Goal: Information Seeking & Learning: Learn about a topic

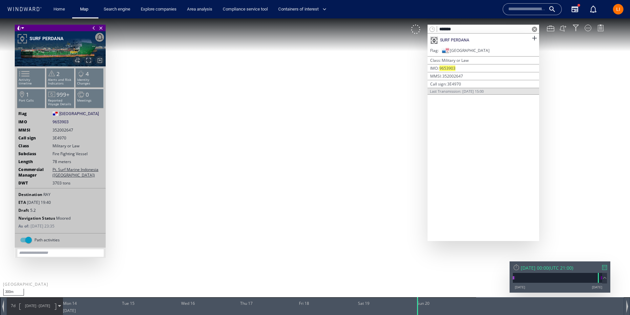
click at [460, 26] on input "*******" at bounding box center [483, 29] width 93 height 9
click at [459, 26] on input "*******" at bounding box center [483, 29] width 93 height 9
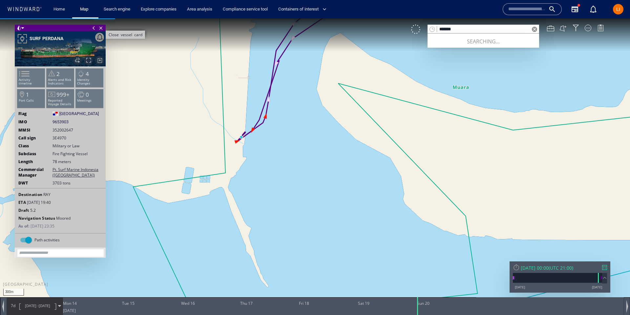
type input "*******"
click at [101, 26] on span "Close vessel card" at bounding box center [101, 28] width 7 height 7
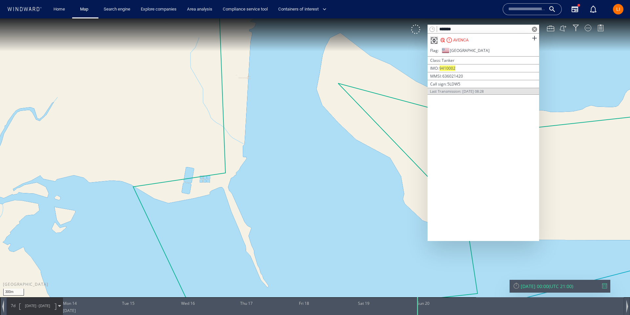
click at [514, 38] on div "AVENCA" at bounding box center [484, 39] width 112 height 13
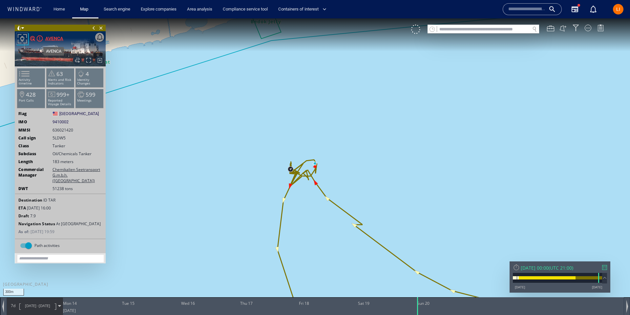
click at [58, 40] on div "AVENCA" at bounding box center [54, 38] width 18 height 8
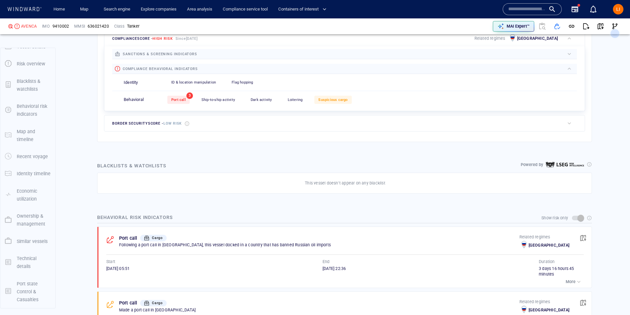
scroll to position [304, 0]
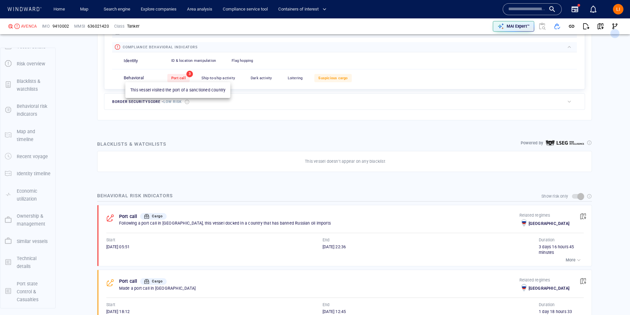
click at [185, 74] on div "Port call" at bounding box center [178, 78] width 22 height 8
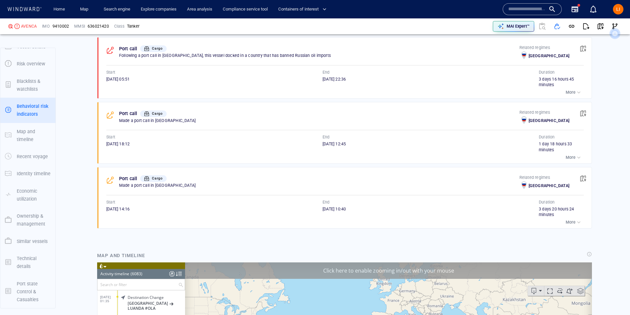
scroll to position [109667, 0]
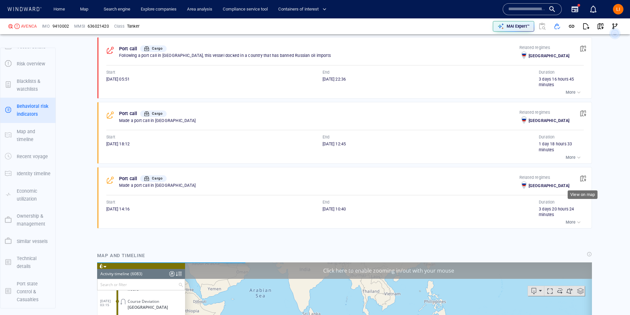
click at [582, 176] on span "button" at bounding box center [583, 178] width 7 height 7
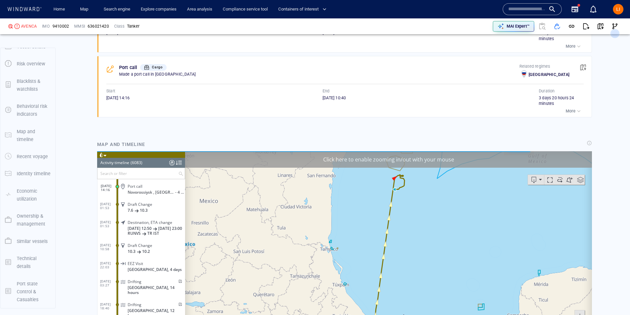
scroll to position [582, 0]
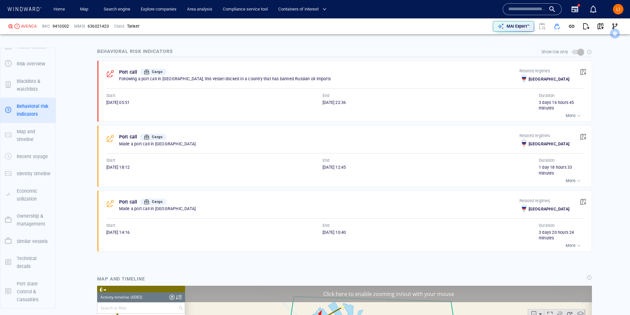
scroll to position [448, 0]
click at [585, 135] on span "button" at bounding box center [583, 137] width 7 height 7
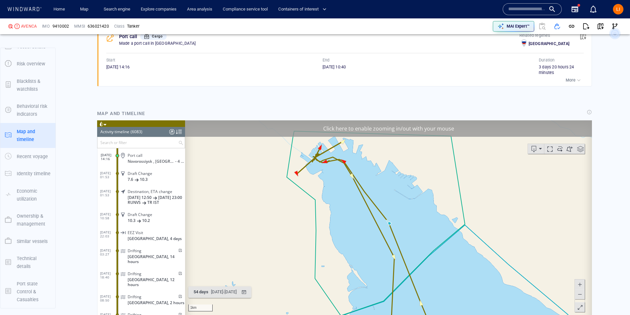
scroll to position [94312, 0]
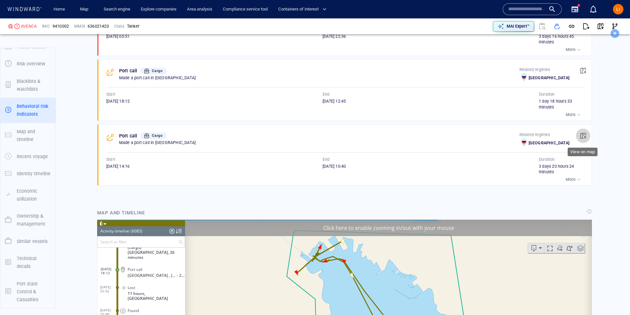
click at [586, 133] on span "button" at bounding box center [583, 135] width 7 height 7
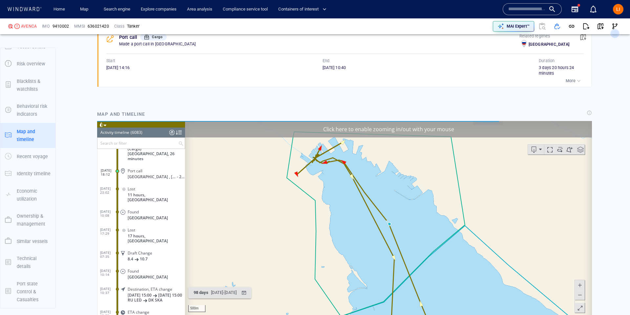
scroll to position [613, 0]
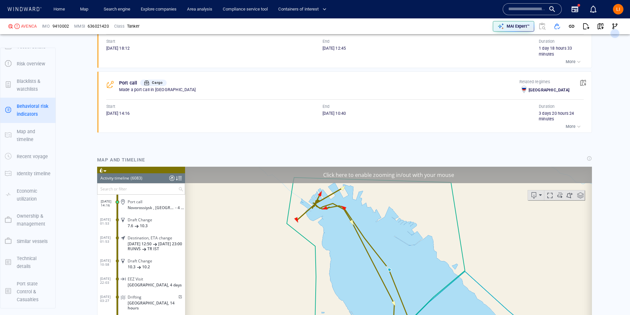
scroll to position [475, 0]
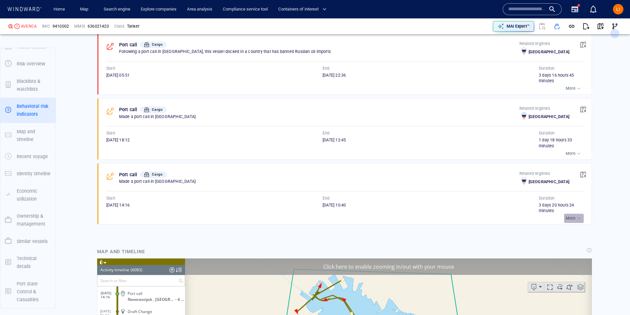
click at [572, 215] on div "More" at bounding box center [574, 218] width 16 height 7
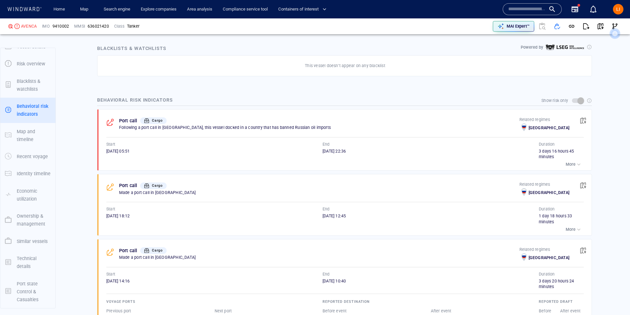
scroll to position [378, 0]
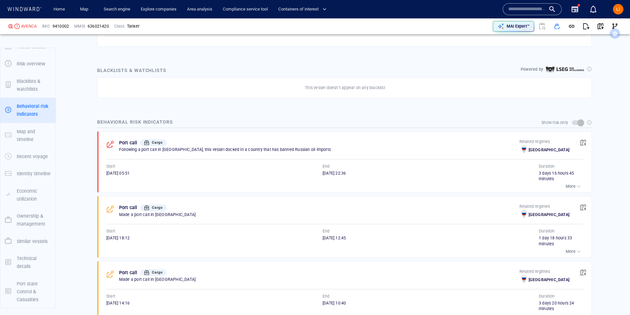
drag, startPoint x: 574, startPoint y: 249, endPoint x: 560, endPoint y: 248, distance: 13.8
click at [574, 249] on p "More" at bounding box center [571, 251] width 10 height 6
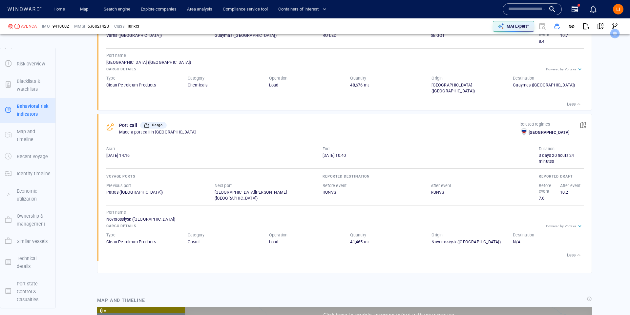
scroll to position [615, 0]
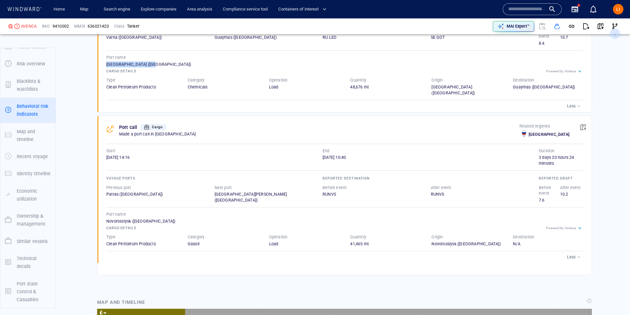
drag, startPoint x: 149, startPoint y: 64, endPoint x: 105, endPoint y: 64, distance: 44.0
click at [105, 64] on div "Port call Cargo Made a port call in Russia Related regimes Russia Start 05/05/2…" at bounding box center [347, 35] width 490 height 153
copy div "St. Petersburg (Russia"
drag, startPoint x: 127, startPoint y: 227, endPoint x: 105, endPoint y: 227, distance: 21.7
click at [105, 228] on div "Port call Cargo Made a port call in Russia Related regimes Russia Start 09/11/2…" at bounding box center [347, 189] width 490 height 147
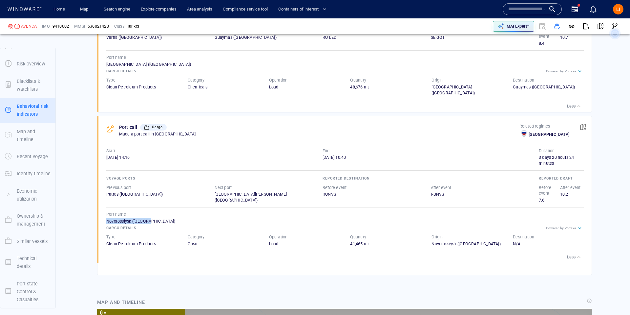
copy div "Novorossiysk (Russia)"
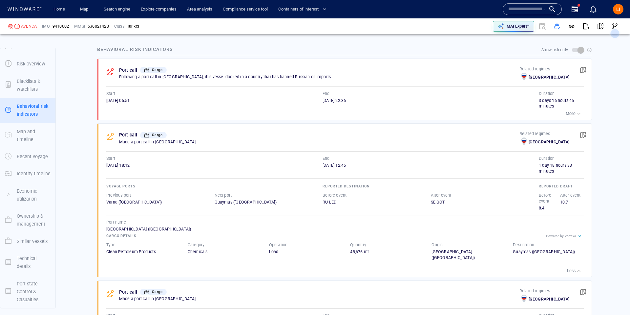
scroll to position [442, 0]
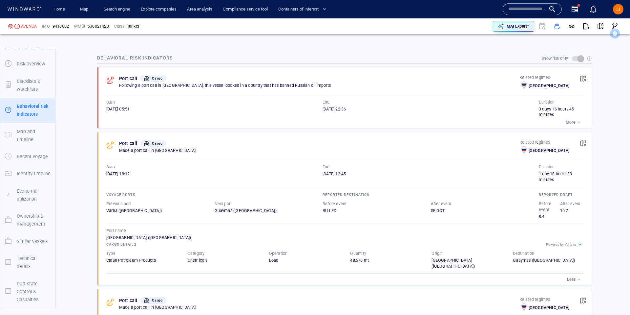
click at [568, 122] on p "More" at bounding box center [571, 122] width 10 height 6
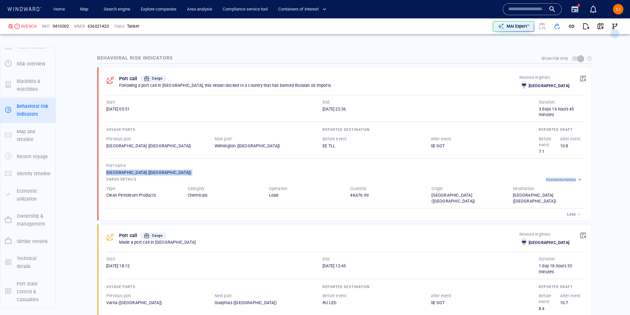
drag, startPoint x: 152, startPoint y: 175, endPoint x: 103, endPoint y: 172, distance: 48.7
click at [103, 172] on div "Port call Cargo Following a port call in Russia, this vessel docked in a countr…" at bounding box center [347, 143] width 490 height 153
copy div "St. Petersburg (Russia) Powered by Vortexa"
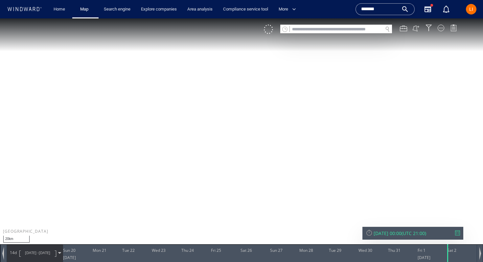
click at [356, 29] on input "text" at bounding box center [336, 29] width 93 height 9
paste input "*******"
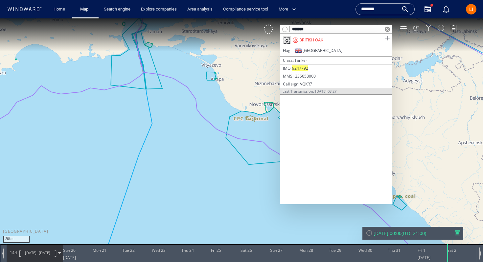
type input "*******"
click at [384, 38] on span at bounding box center [387, 38] width 8 height 8
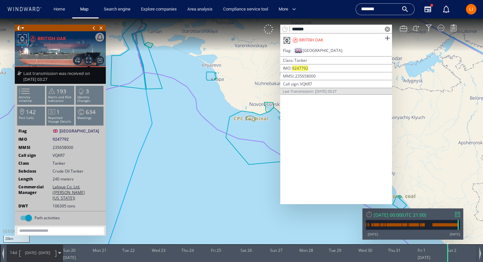
click at [388, 31] on span at bounding box center [386, 29] width 5 height 5
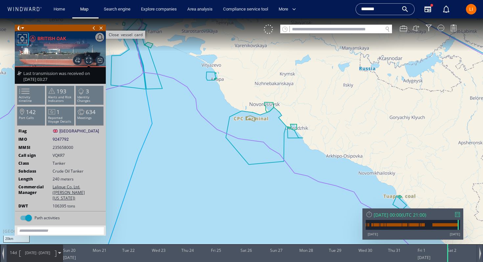
click at [99, 25] on span "Close vessel card" at bounding box center [101, 28] width 7 height 7
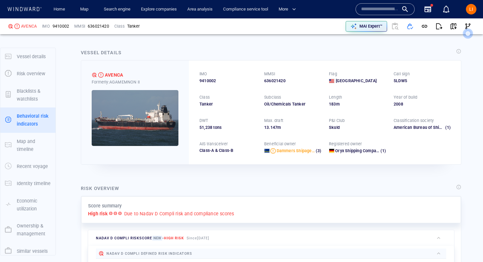
scroll to position [59, 0]
